Goal: Obtain resource: Download file/media

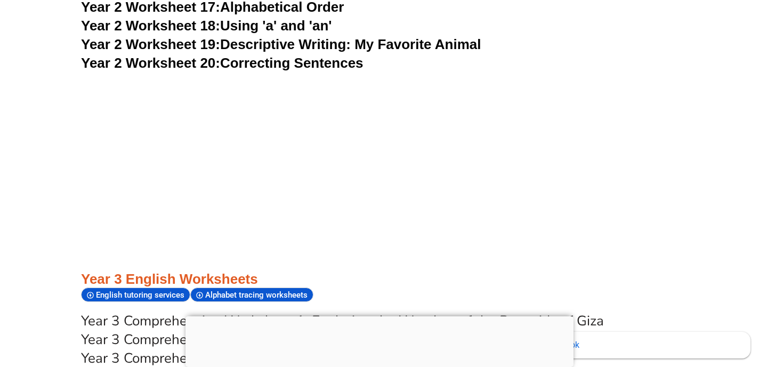
scroll to position [3159, 0]
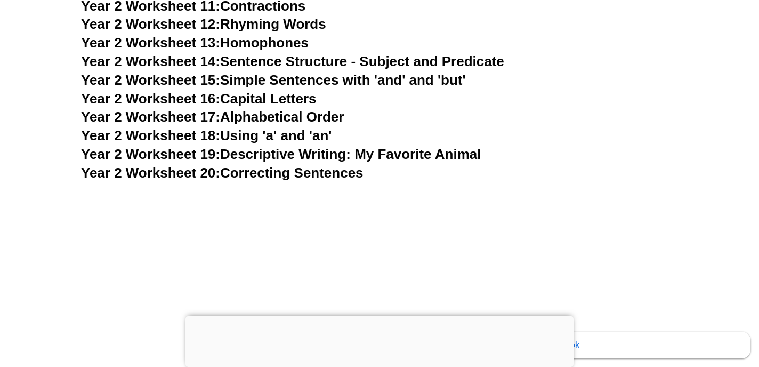
click at [257, 165] on link "Year 2 Worksheet 20: Correcting Sentences" at bounding box center [222, 173] width 282 height 16
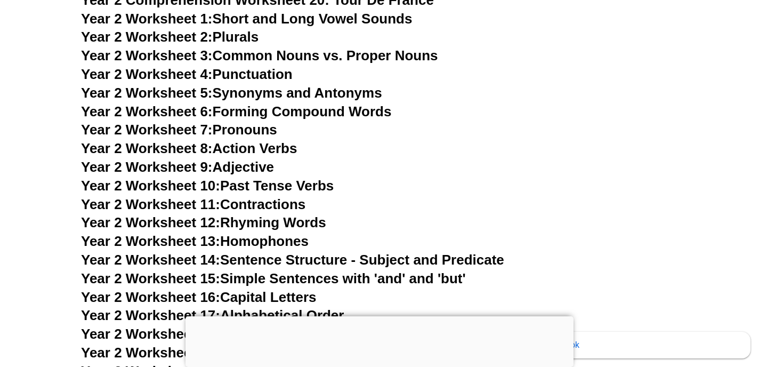
scroll to position [2960, 0]
click at [259, 159] on link "Year 2 Worksheet 9: Adjective" at bounding box center [177, 167] width 193 height 16
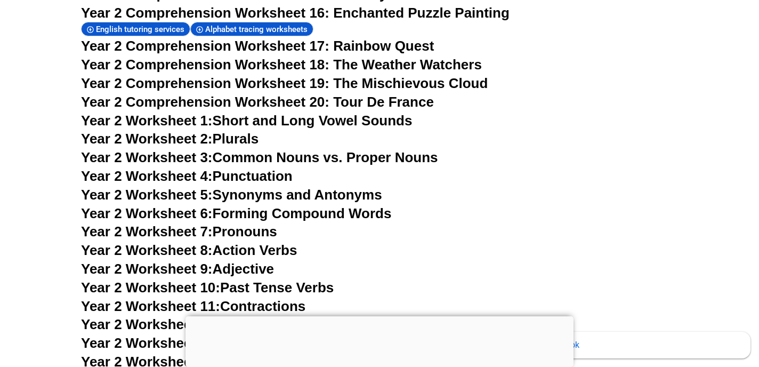
scroll to position [2756, 0]
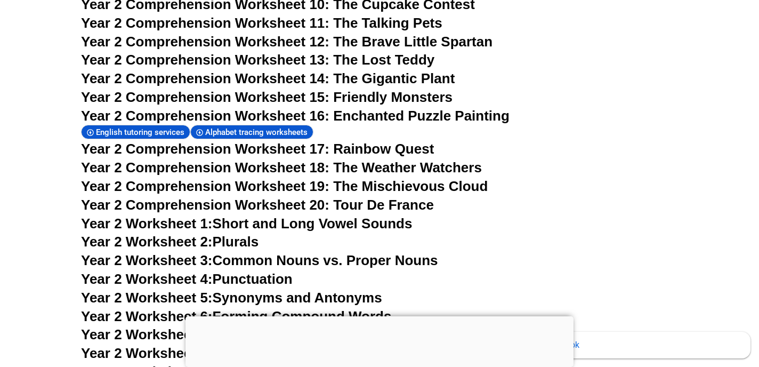
click at [332, 308] on link "Year 2 Worksheet 6: Forming Compound Words" at bounding box center [236, 316] width 310 height 16
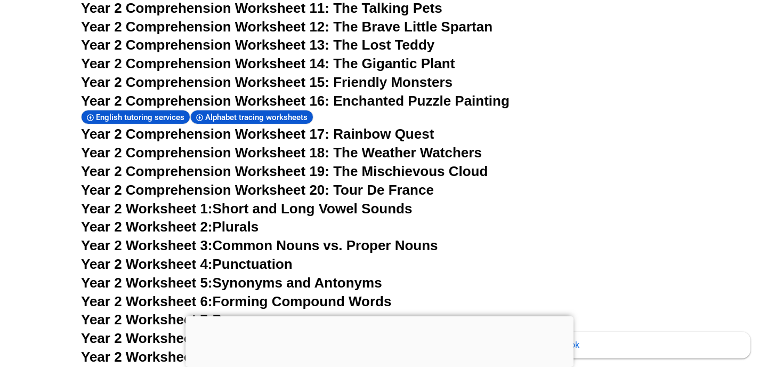
scroll to position [2778, 0]
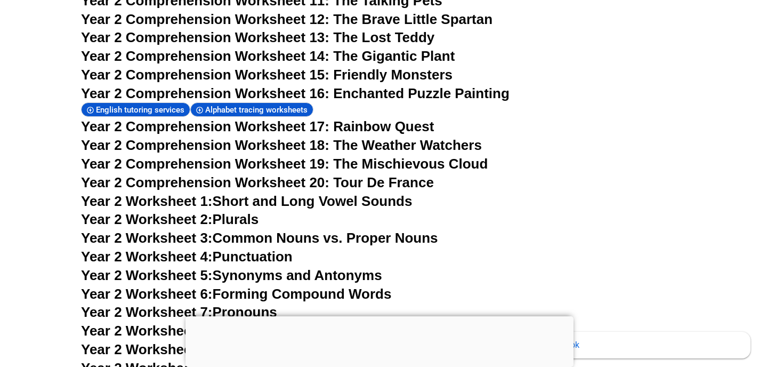
click at [243, 211] on link "Year 2 Worksheet 2: Plurals" at bounding box center [169, 219] width 177 height 16
click at [345, 174] on span "Year 2 Comprehension Worksheet 20: Tour De France" at bounding box center [257, 182] width 353 height 16
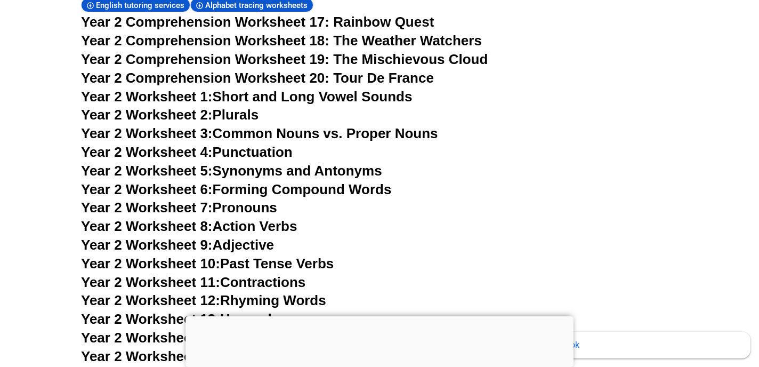
scroll to position [2919, 0]
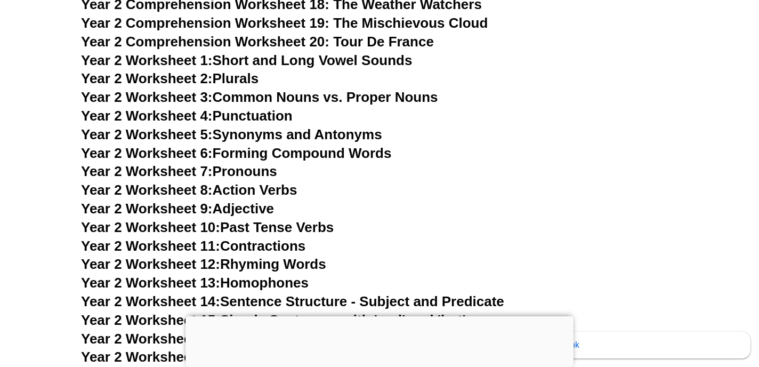
click at [283, 126] on link "Year 2 Worksheet 5: Synonyms and Antonyms" at bounding box center [231, 134] width 301 height 16
